Goal: Task Accomplishment & Management: Manage account settings

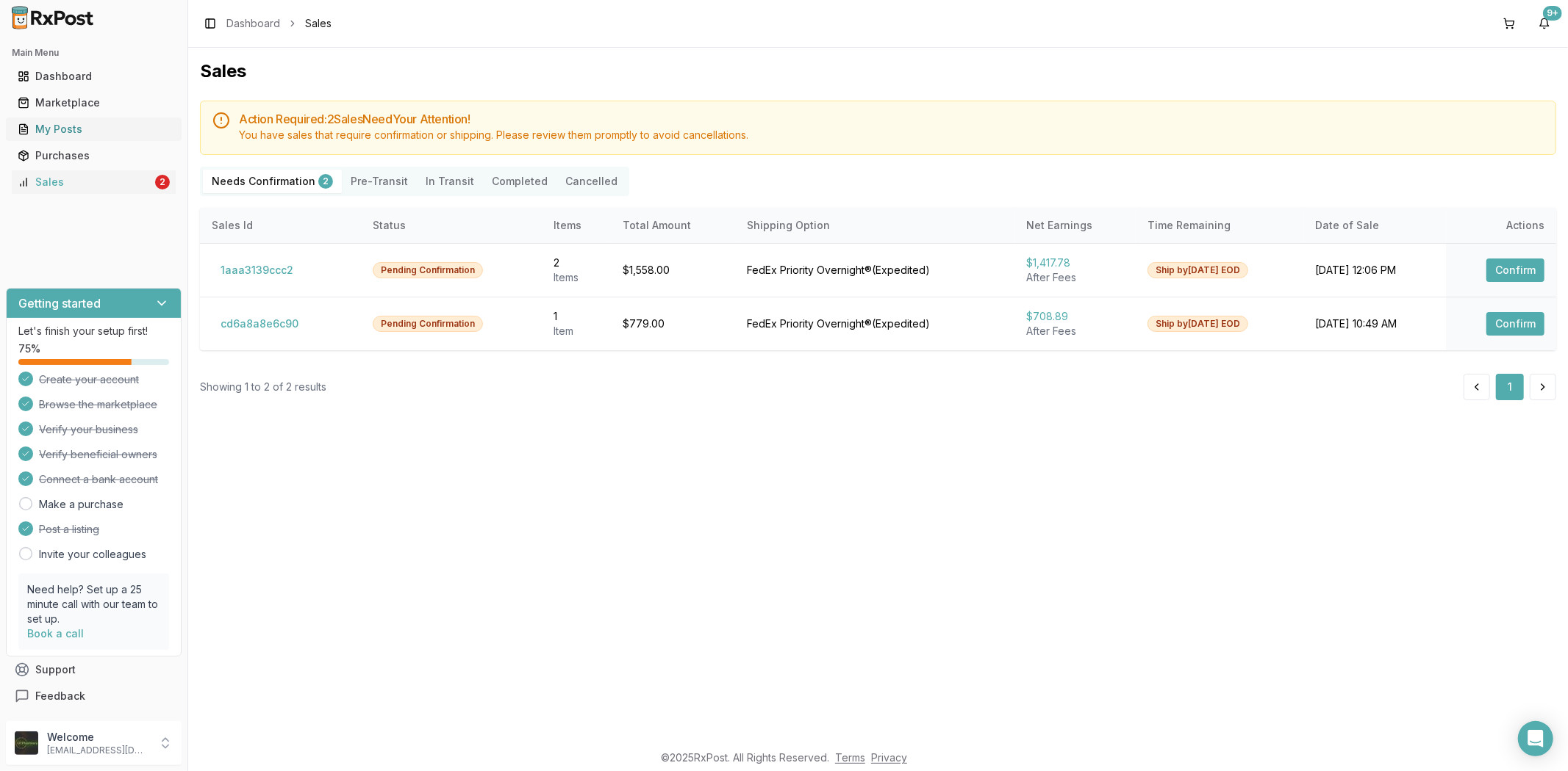
click at [122, 118] on link "My Posts" at bounding box center [94, 129] width 164 height 27
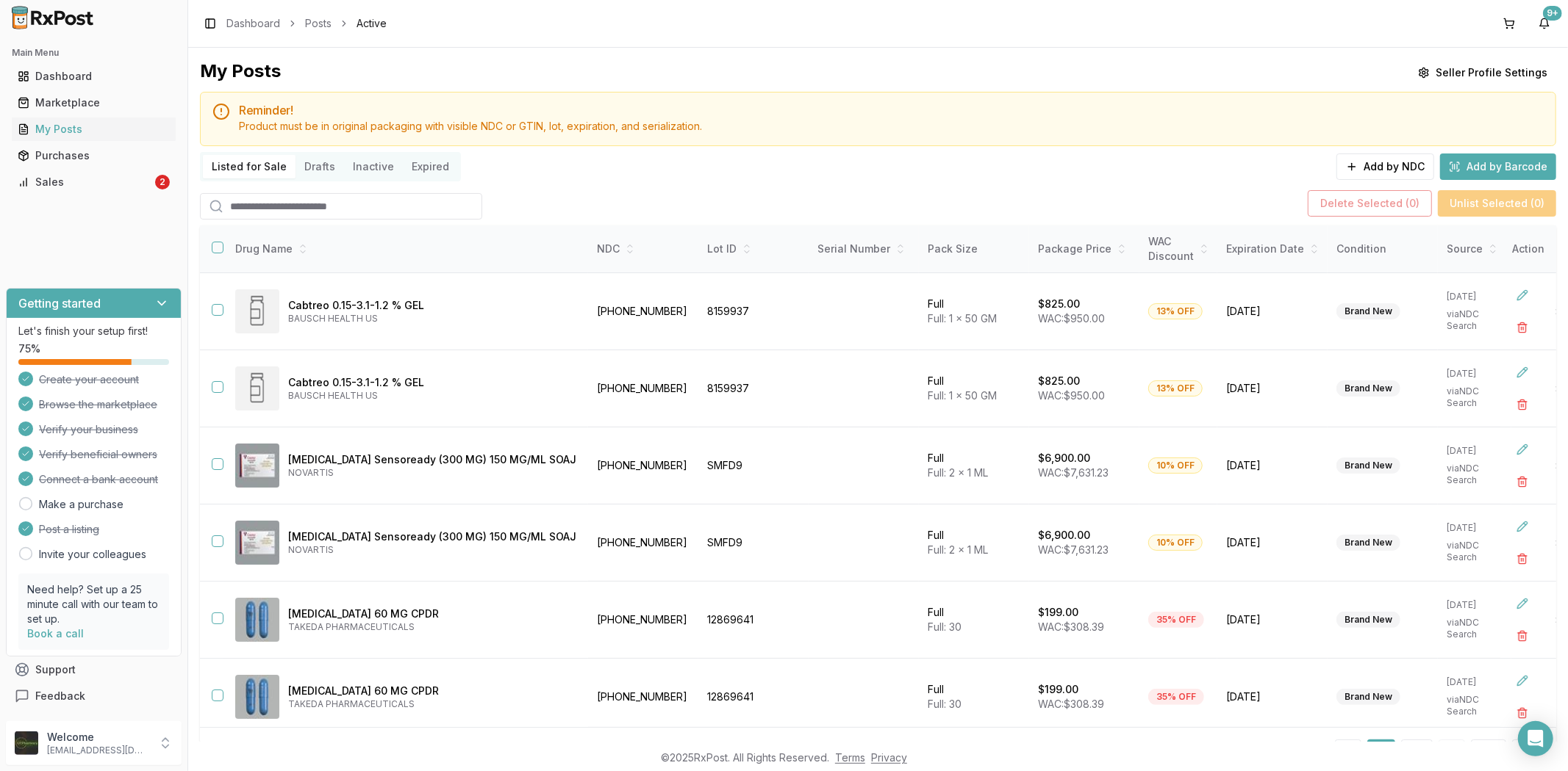
click at [318, 215] on input "search" at bounding box center [341, 206] width 283 height 27
paste input "**********"
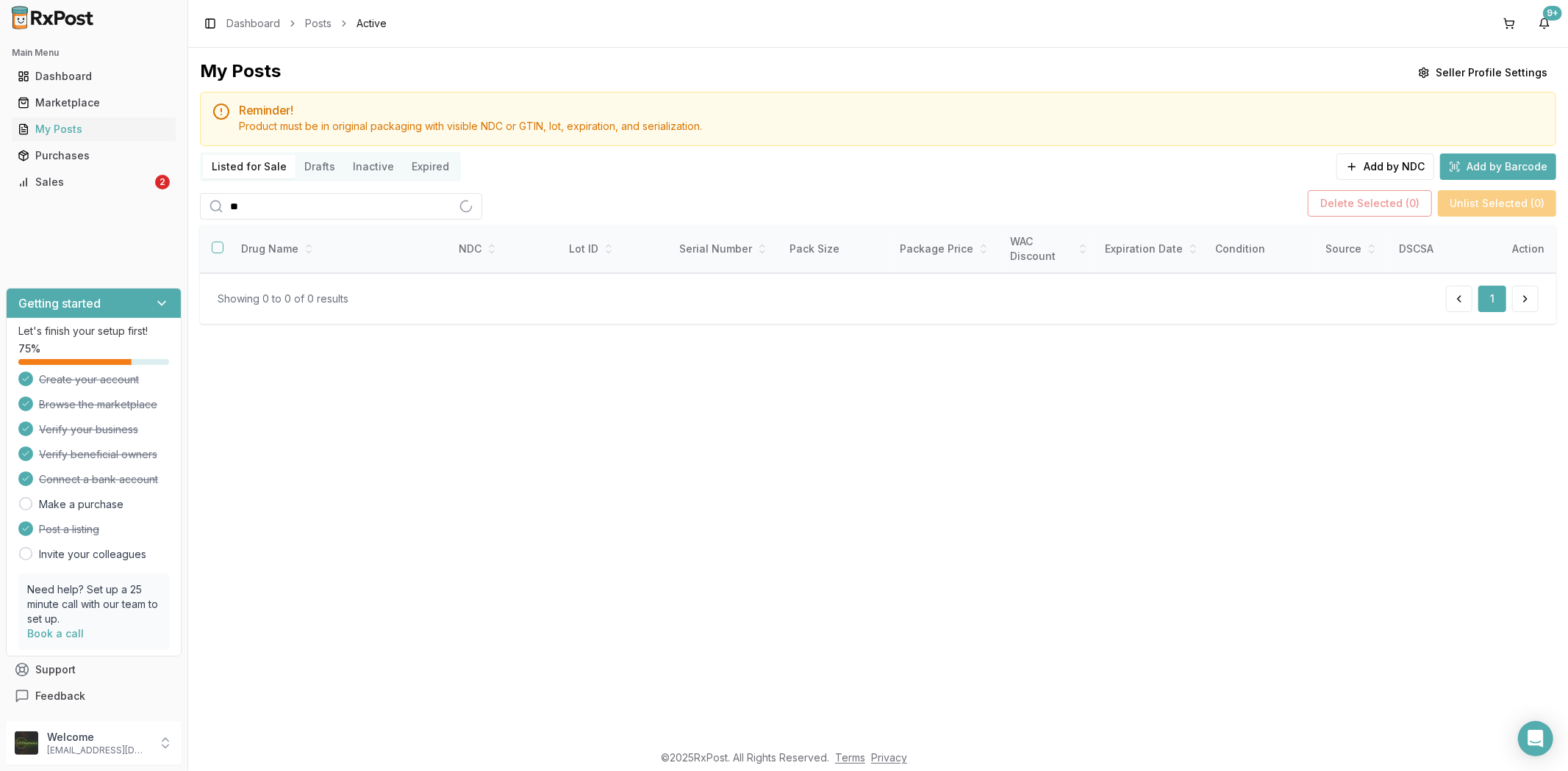
type input "*"
type input "******"
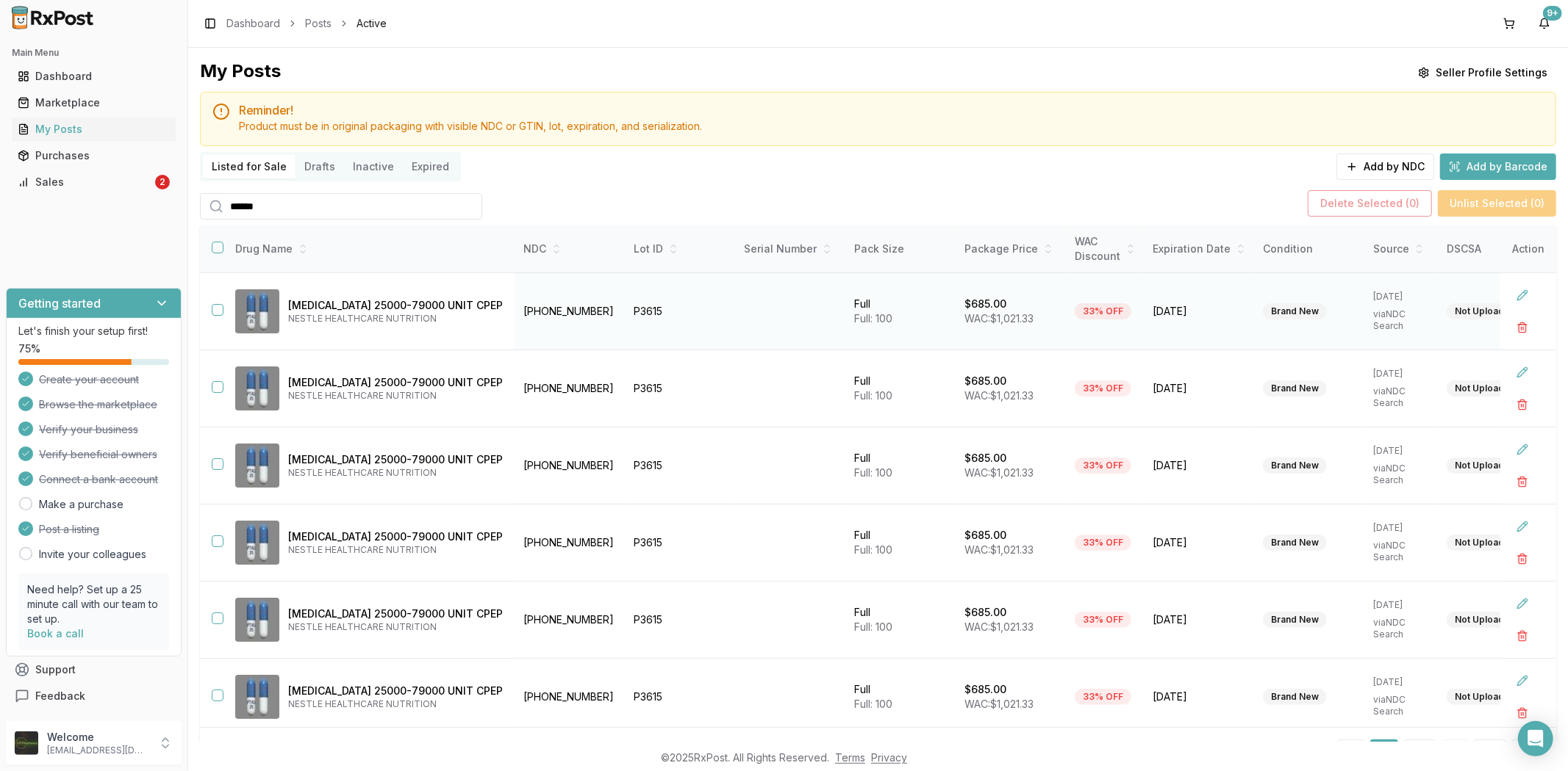
click at [216, 307] on button "button" at bounding box center [218, 310] width 12 height 12
drag, startPoint x: 219, startPoint y: 383, endPoint x: 202, endPoint y: 450, distance: 69.1
click at [219, 386] on button "button" at bounding box center [218, 387] width 12 height 12
click at [212, 463] on button "button" at bounding box center [218, 464] width 12 height 12
click at [217, 540] on button "button" at bounding box center [218, 541] width 12 height 12
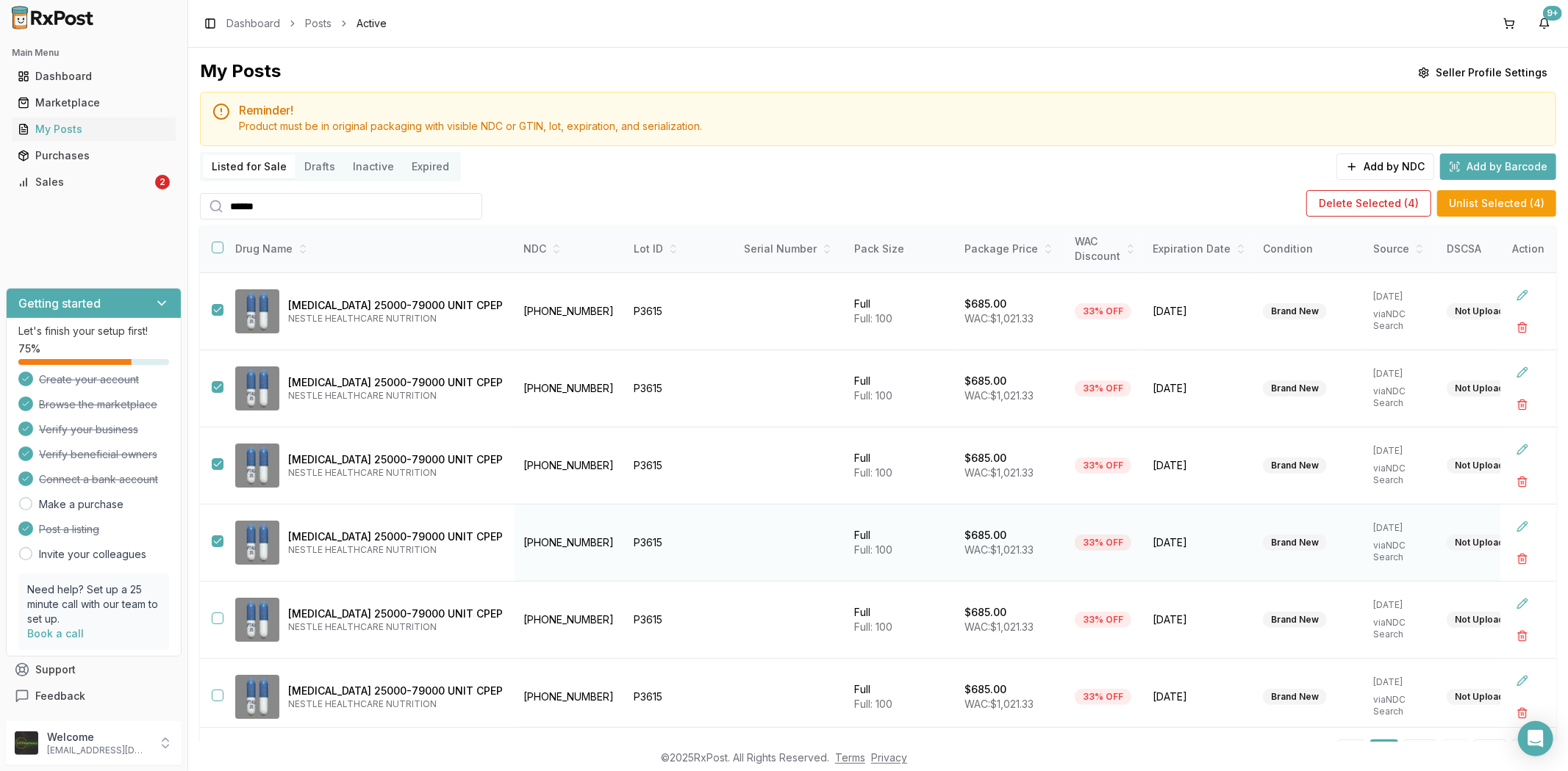
scroll to position [163, 0]
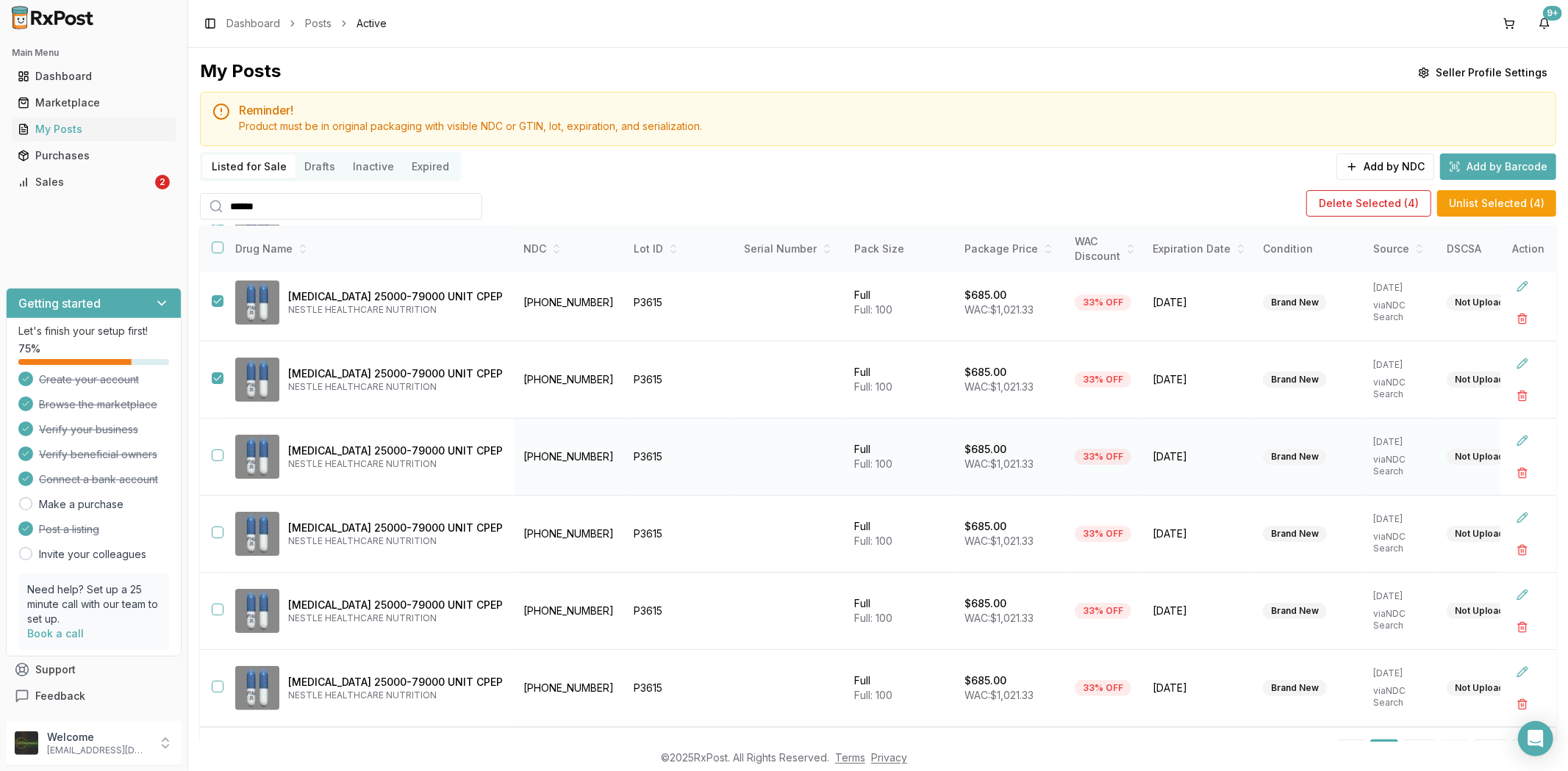
click at [216, 459] on button "button" at bounding box center [218, 455] width 12 height 12
click at [215, 530] on button "button" at bounding box center [218, 532] width 12 height 12
click at [217, 611] on button "button" at bounding box center [218, 609] width 12 height 12
drag, startPoint x: 1413, startPoint y: 202, endPoint x: 640, endPoint y: 537, distance: 842.5
click at [1158, 444] on div "My Posts Seller Profile Settings Reminder! Product must be in original packagin…" at bounding box center [877, 425] width 1356 height 731
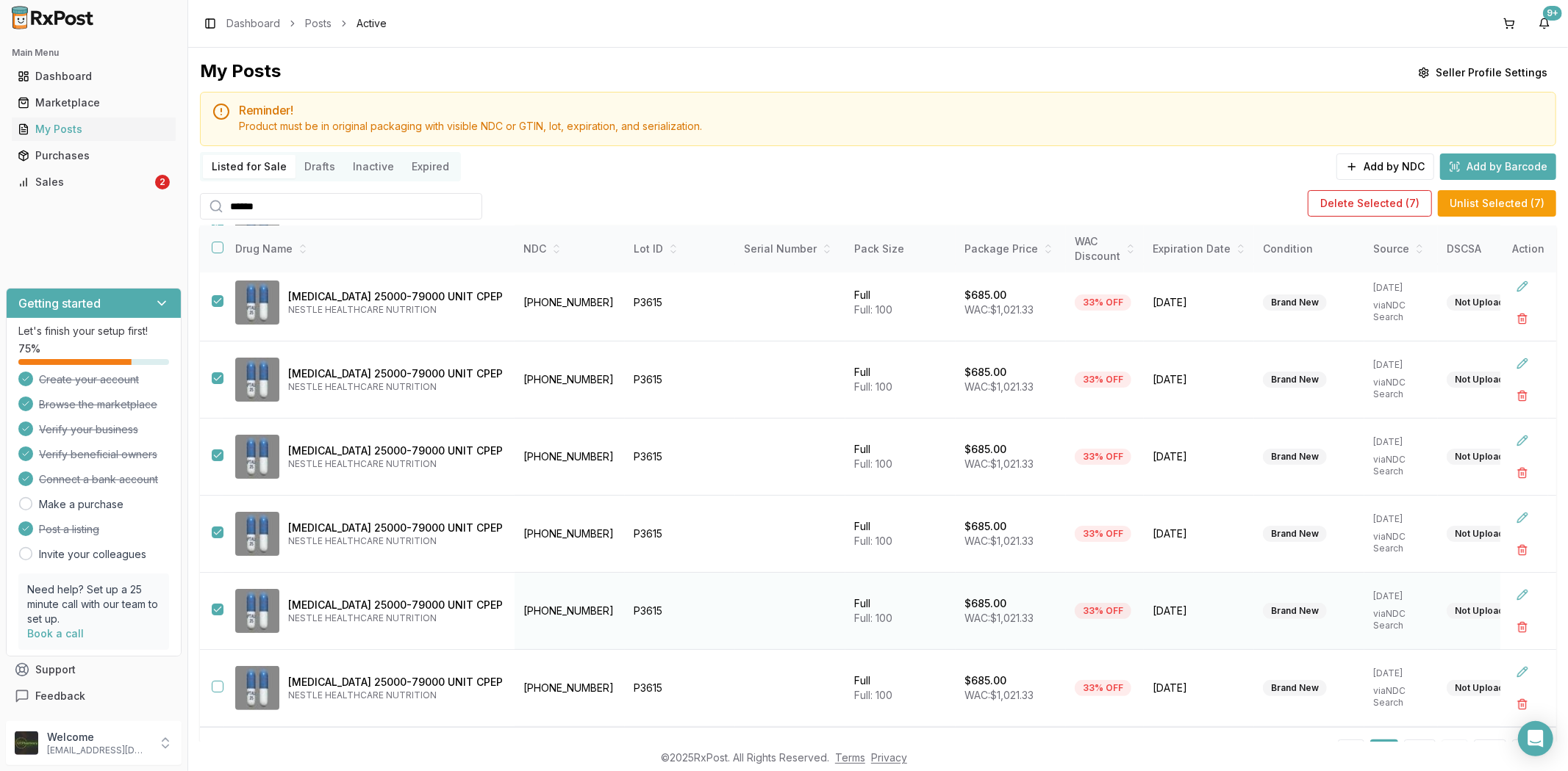
click at [216, 612] on button "button" at bounding box center [218, 609] width 12 height 12
click at [1387, 211] on button "Delete Selected ( 6 )" at bounding box center [1369, 203] width 124 height 27
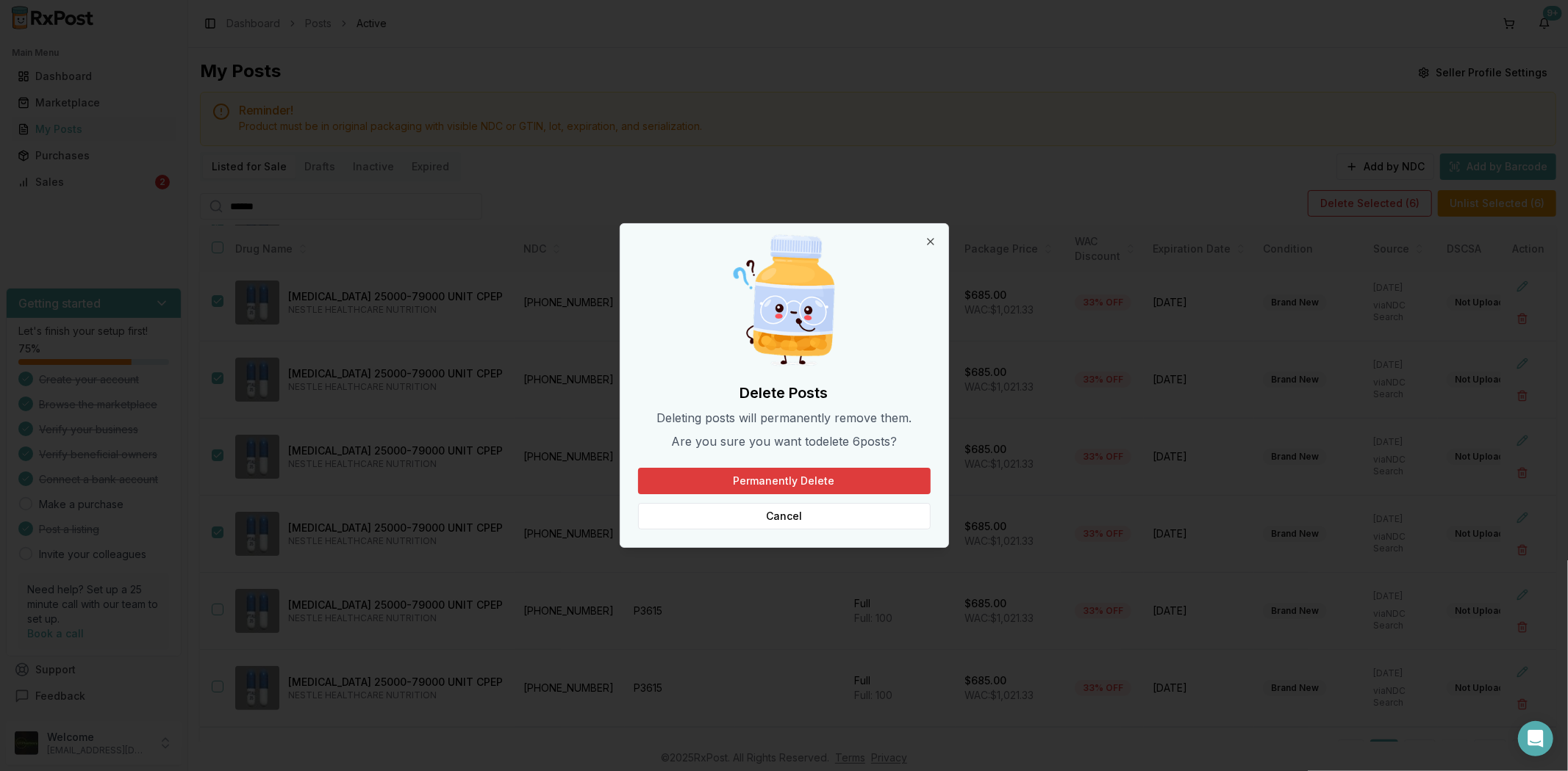
click at [811, 485] on button "Permanently Delete" at bounding box center [784, 481] width 292 height 27
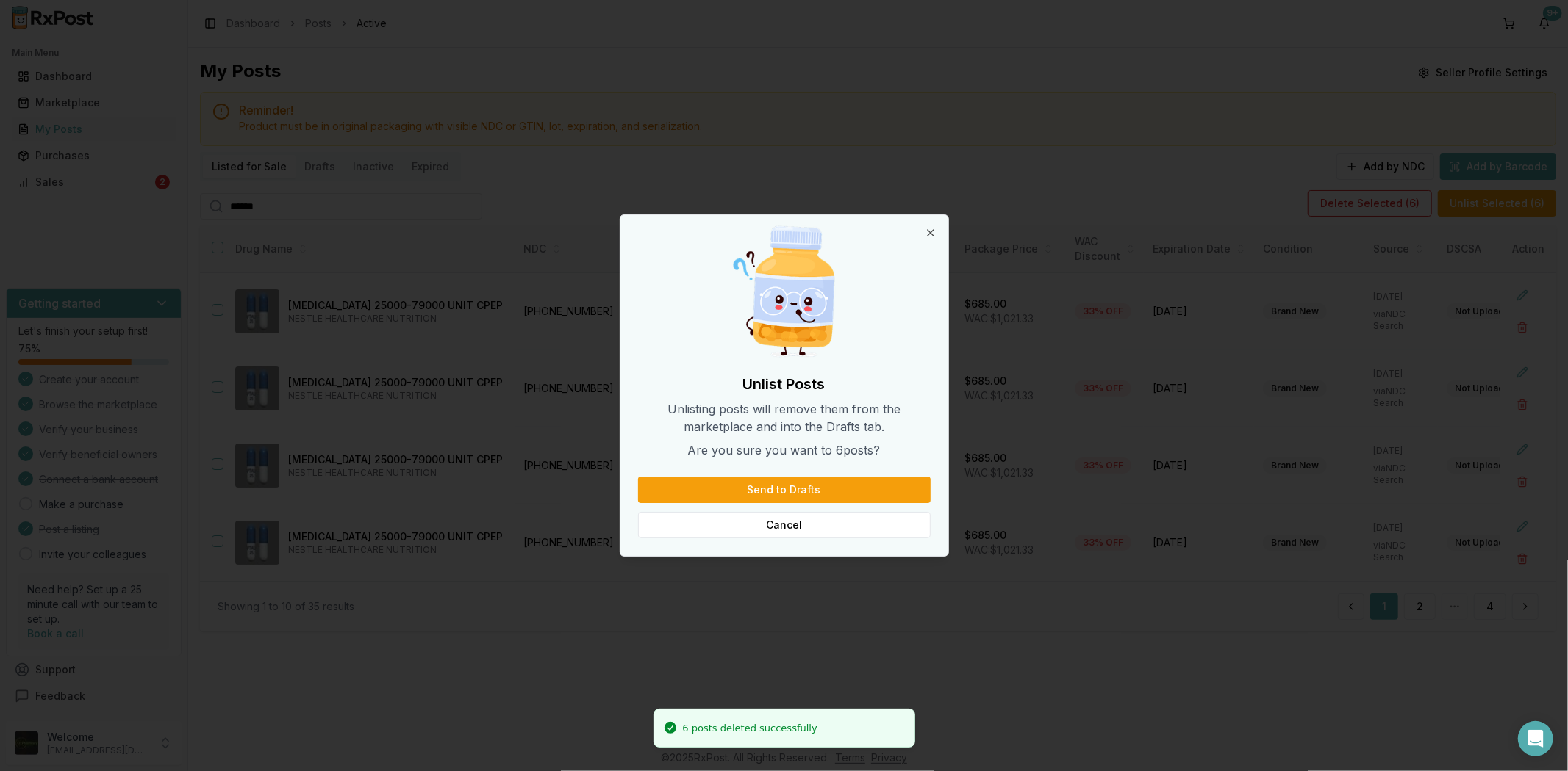
scroll to position [0, 0]
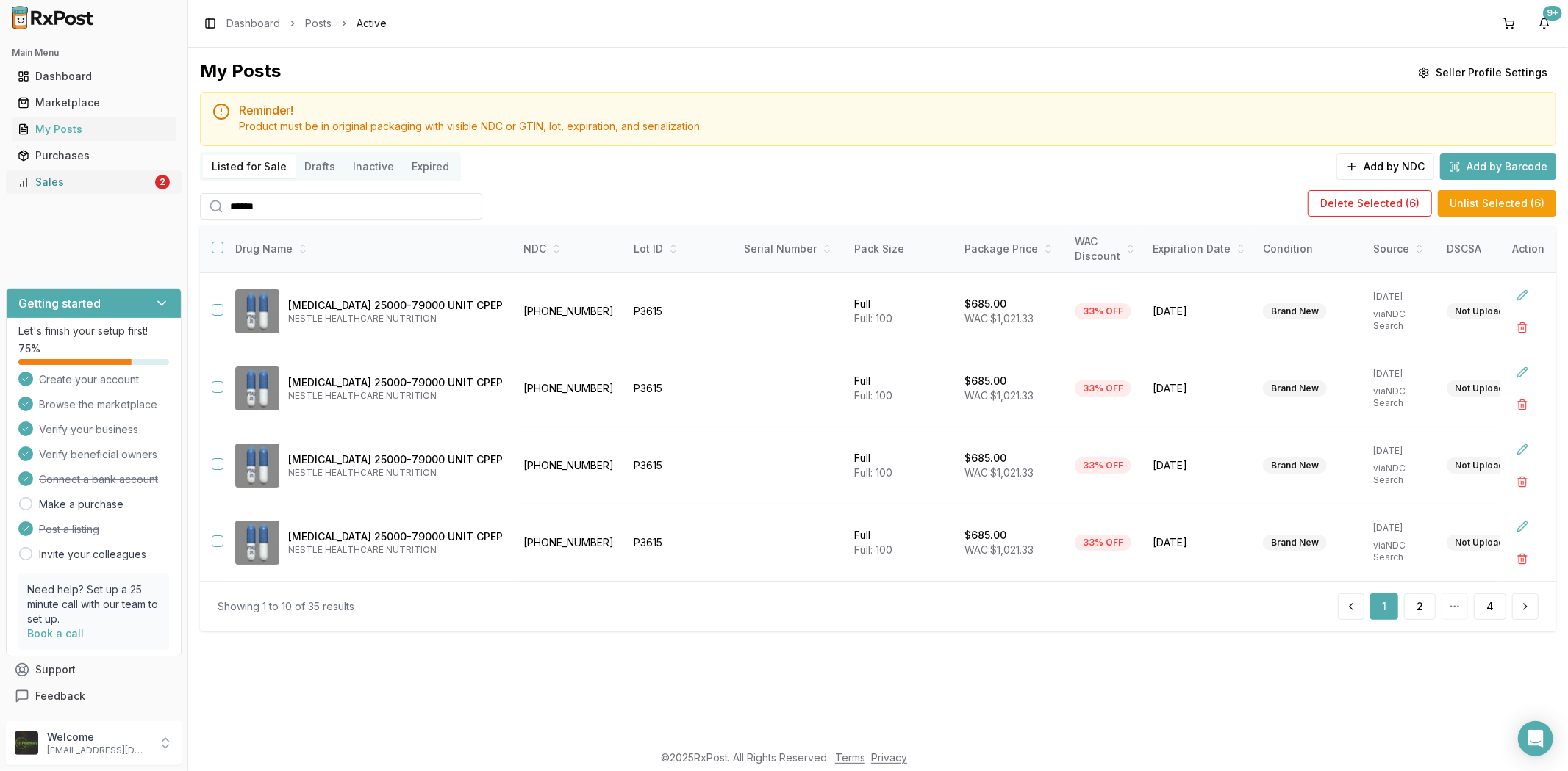
click at [62, 181] on div "Sales" at bounding box center [85, 182] width 134 height 15
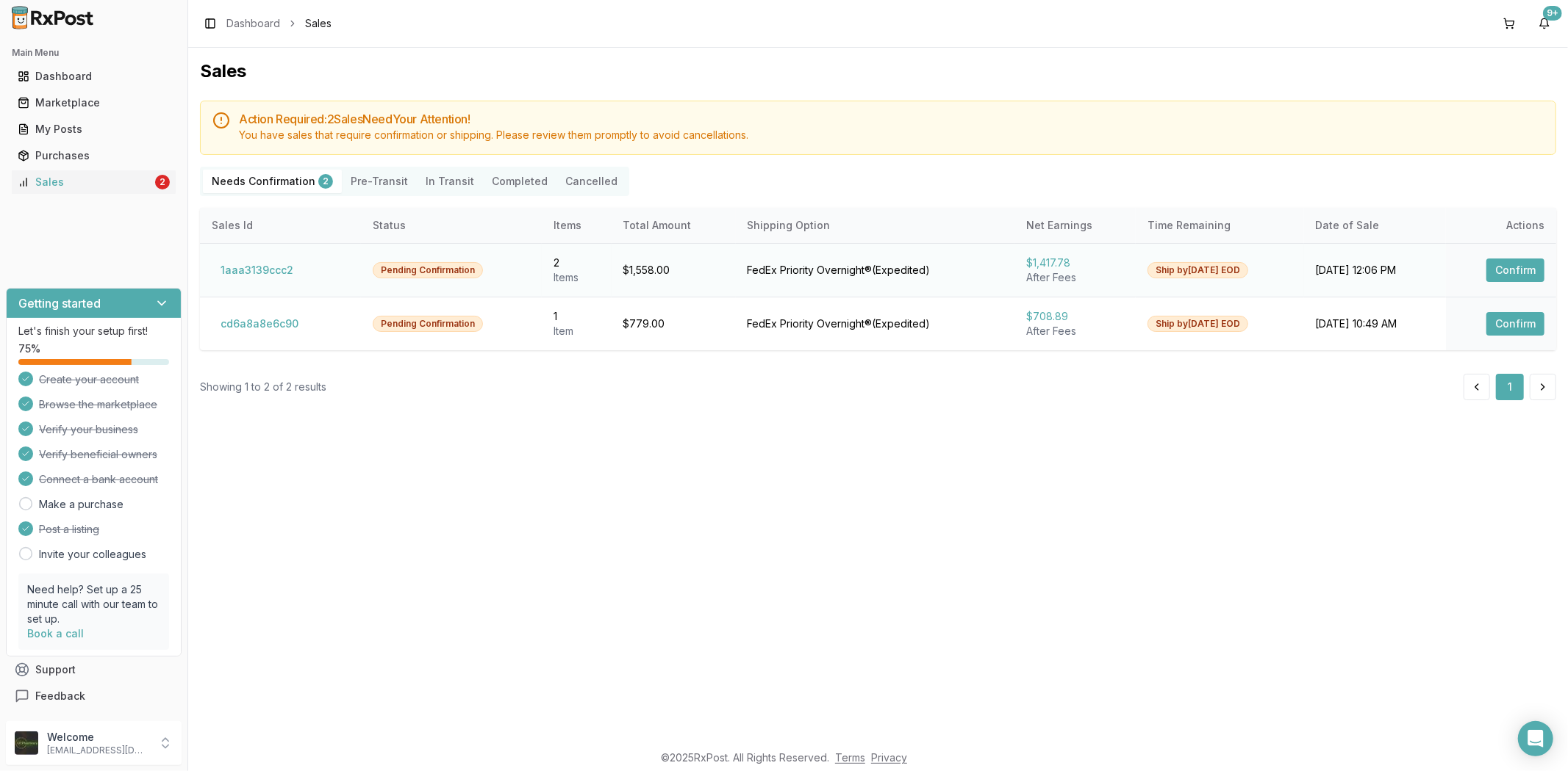
click at [1522, 259] on button "Confirm" at bounding box center [1515, 270] width 58 height 23
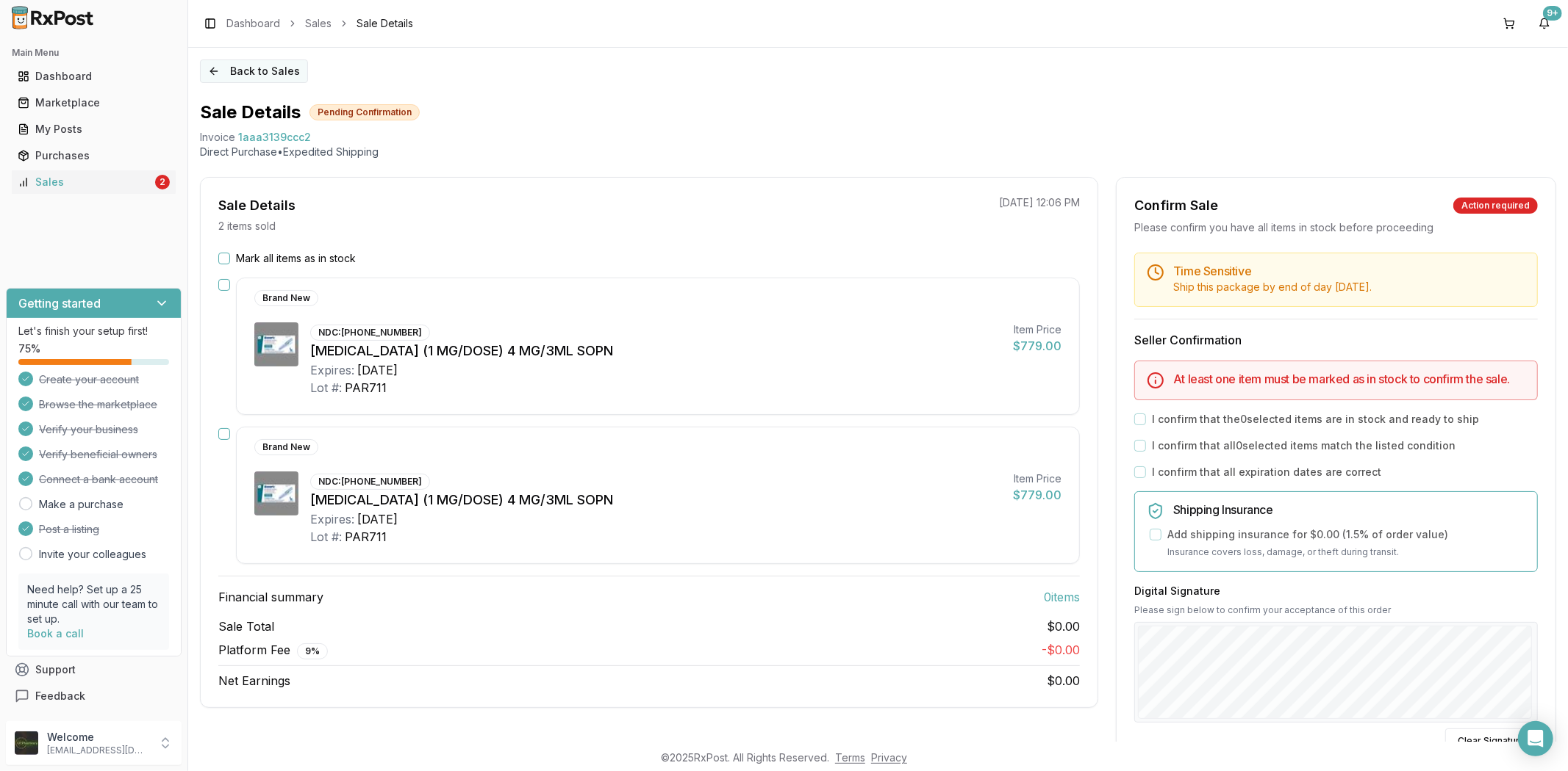
click at [209, 65] on button "Back to Sales" at bounding box center [253, 71] width 108 height 23
